Goal: Task Accomplishment & Management: Use online tool/utility

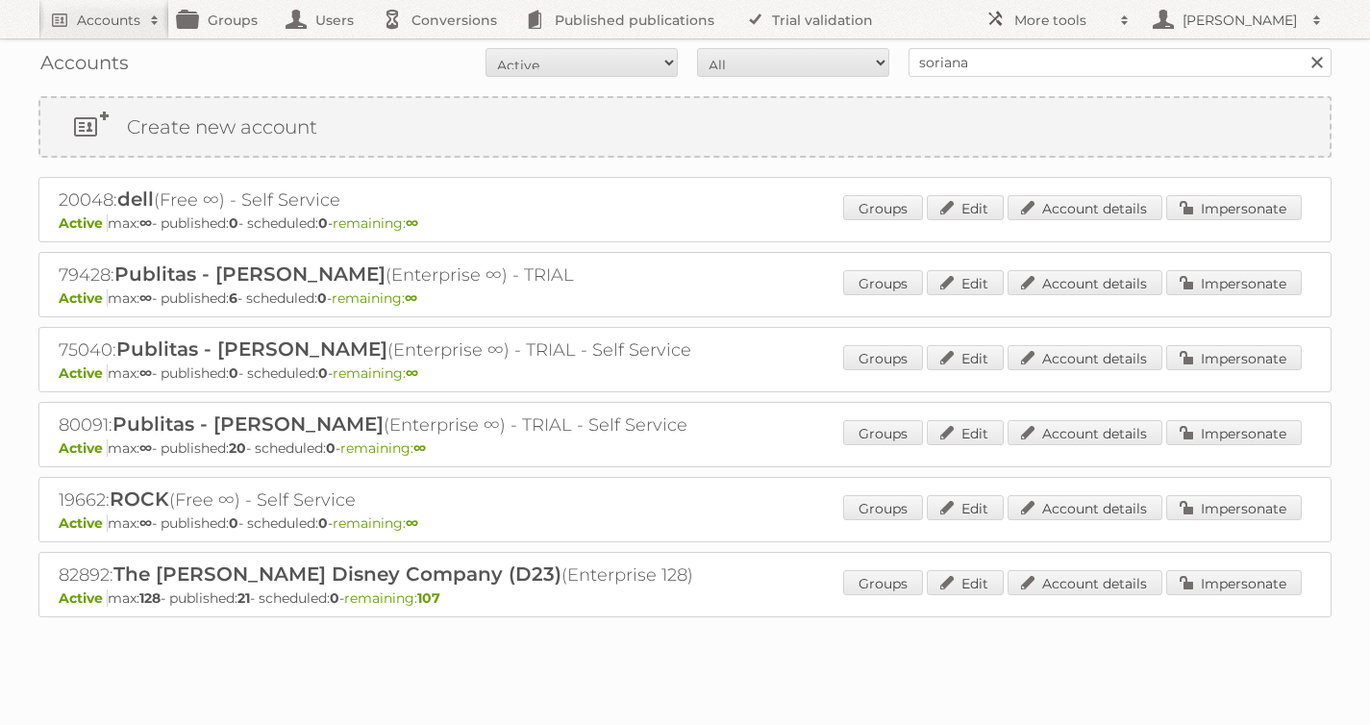
type input "soriana"
click at [1302, 48] on input "Search" at bounding box center [1316, 62] width 29 height 29
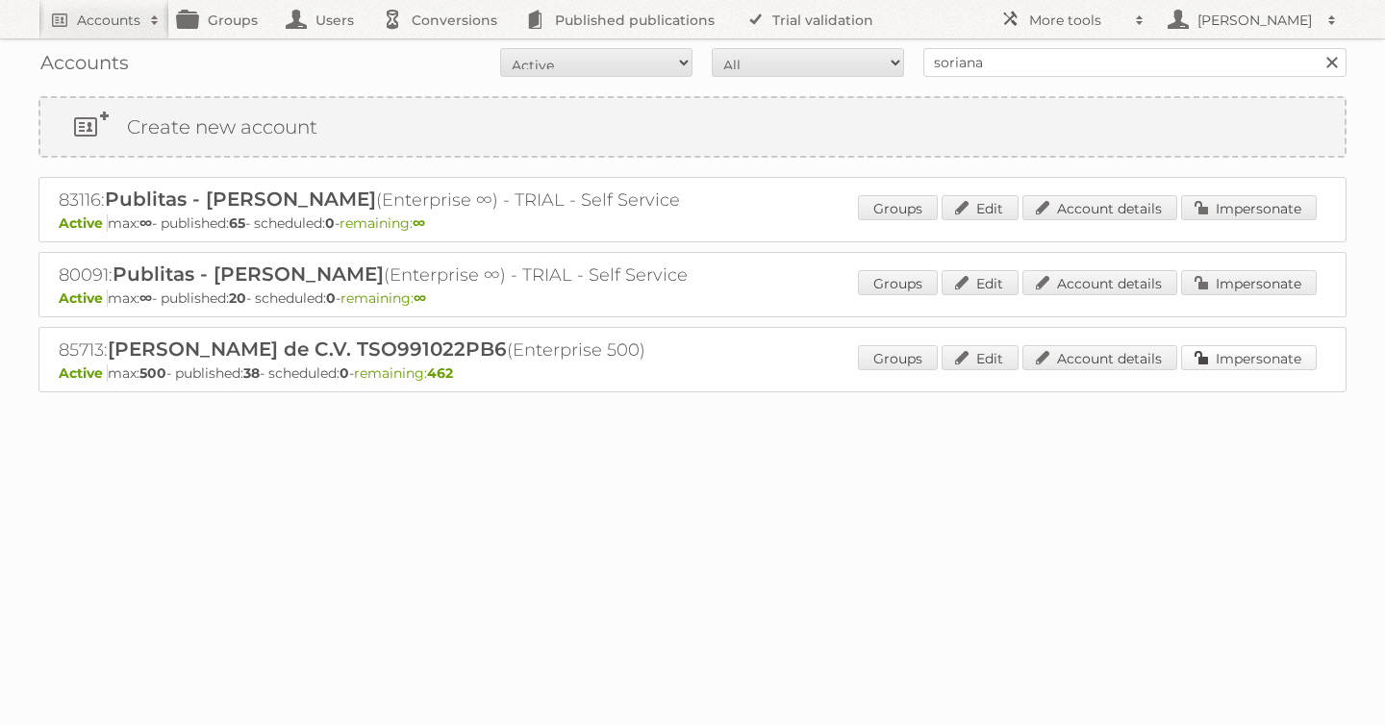
click at [1265, 347] on link "Impersonate" at bounding box center [1249, 357] width 136 height 25
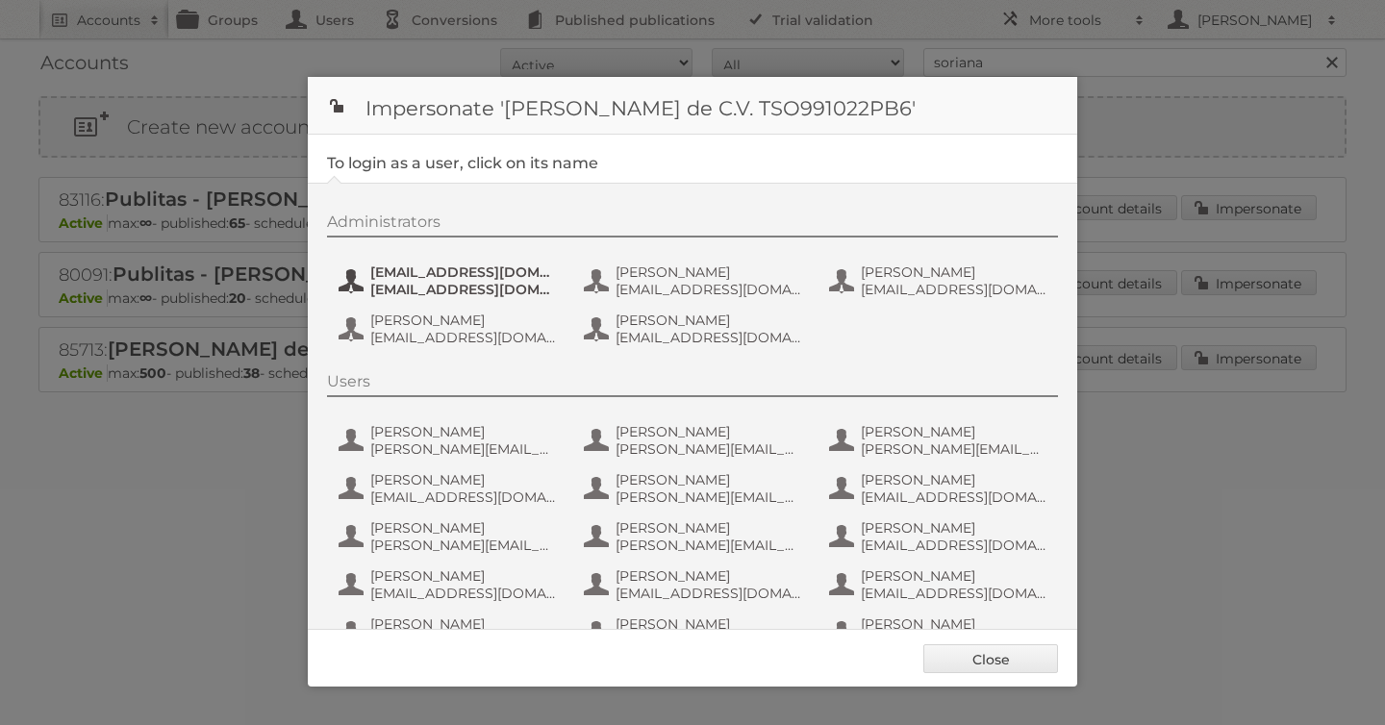
click at [394, 268] on span "claudiagv@soriana.com" at bounding box center [463, 271] width 187 height 17
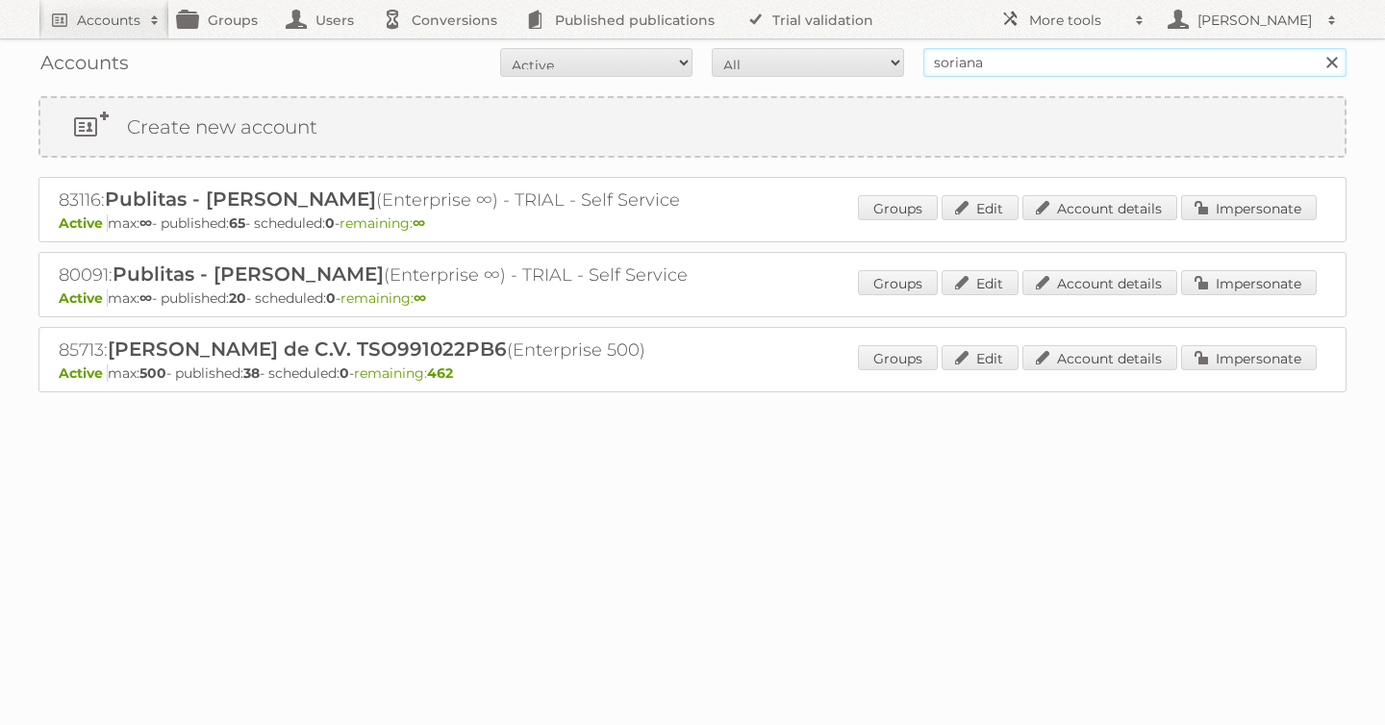
drag, startPoint x: 1011, startPoint y: 57, endPoint x: 591, endPoint y: 42, distance: 419.5
click at [596, 44] on div "Accounts All Active Expired Pending All Paid Trials Self service soriana Search" at bounding box center [692, 62] width 1308 height 48
type input "disney"
click at [1317, 48] on input "Search" at bounding box center [1331, 62] width 29 height 29
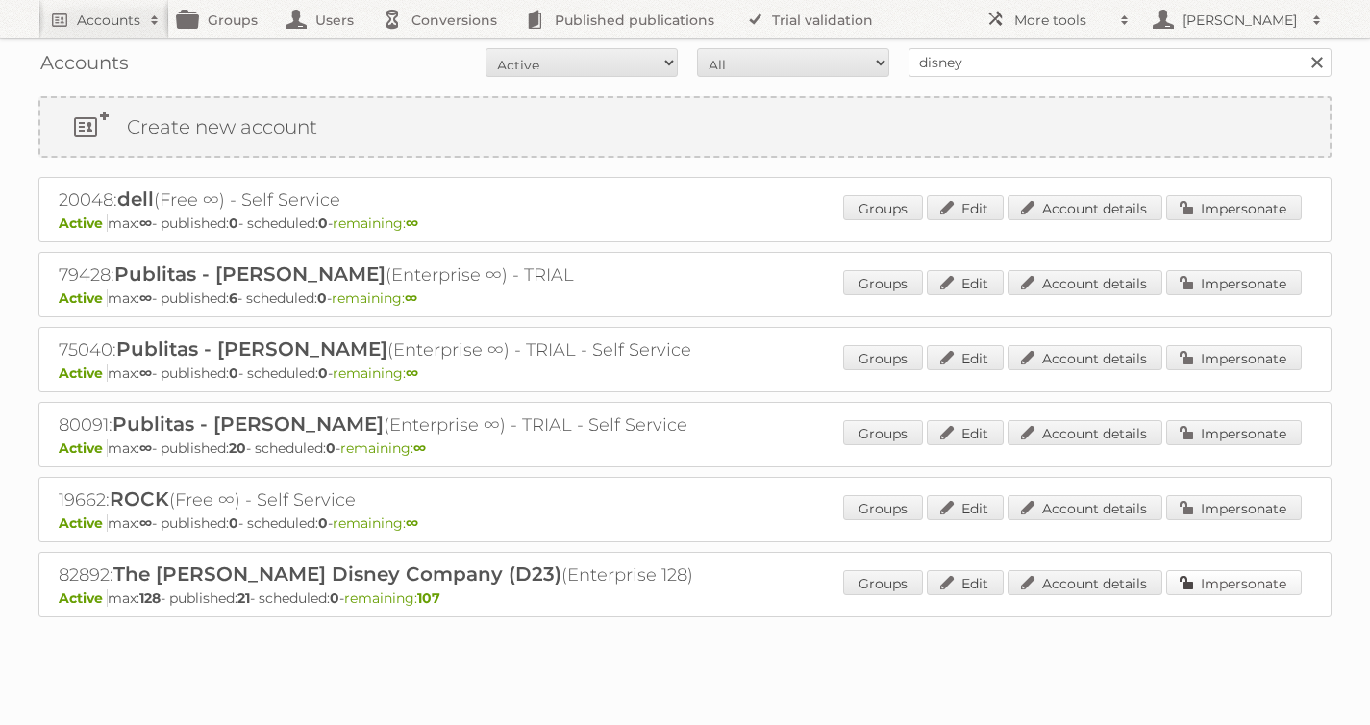
click at [1284, 578] on link "Impersonate" at bounding box center [1235, 582] width 136 height 25
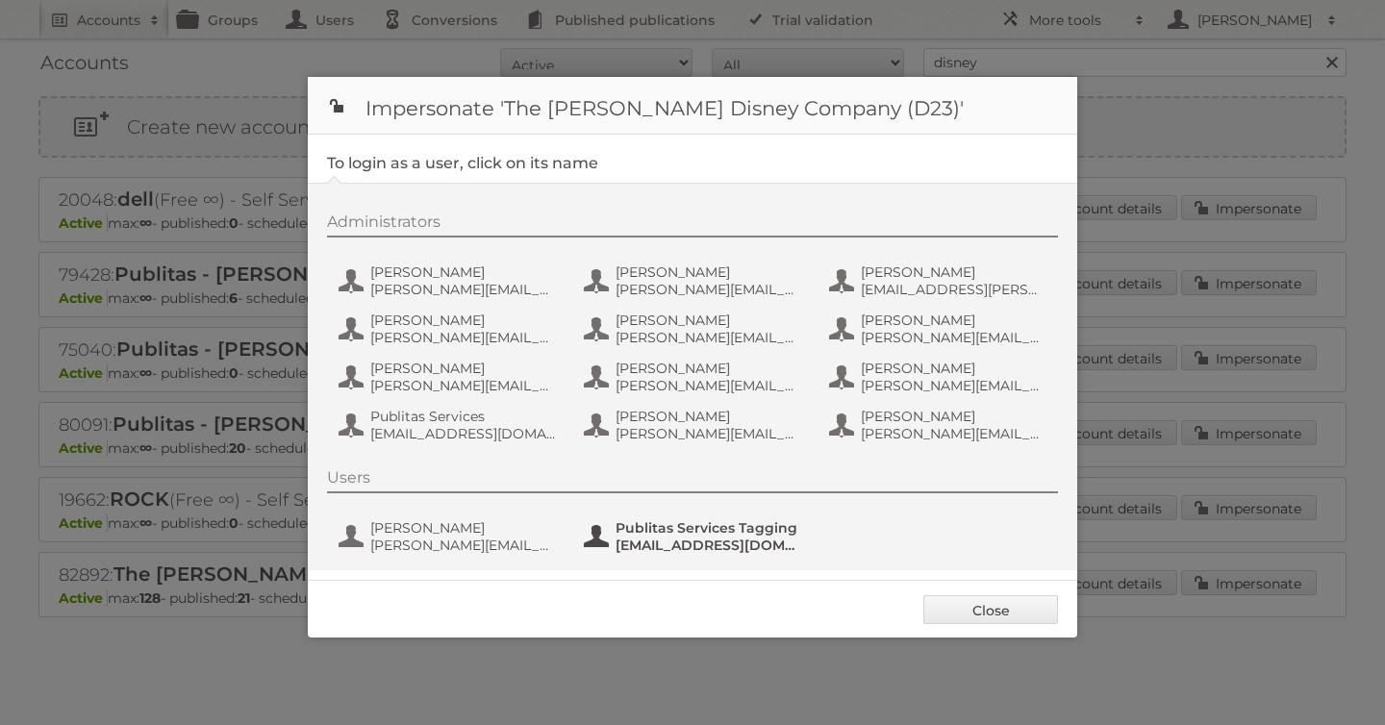
click at [717, 530] on span "Publitas Services Tagging" at bounding box center [708, 527] width 187 height 17
